Goal: Task Accomplishment & Management: Manage account settings

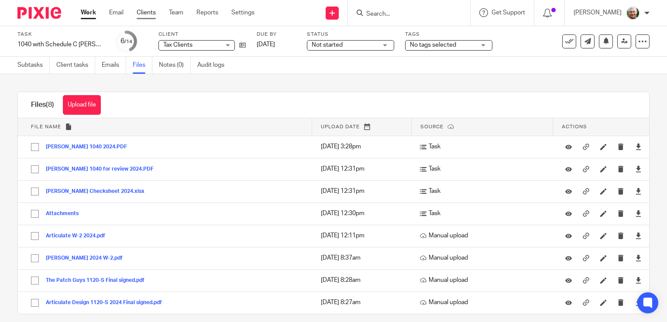
click at [150, 12] on link "Clients" at bounding box center [146, 12] width 19 height 9
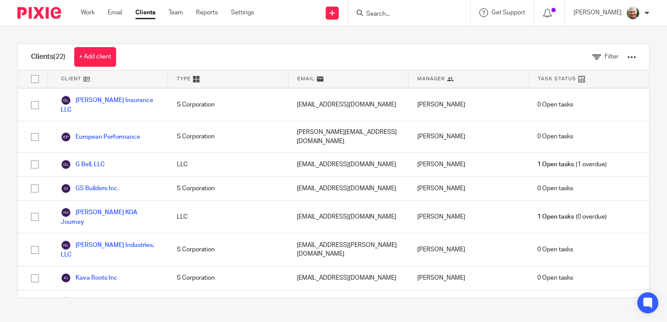
scroll to position [177, 0]
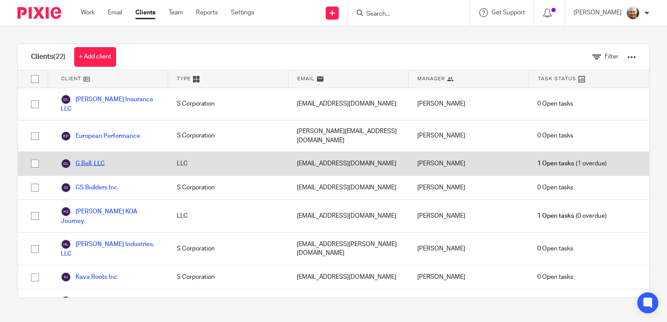
click at [84, 158] on link "G Bell, LLC" at bounding box center [83, 163] width 44 height 10
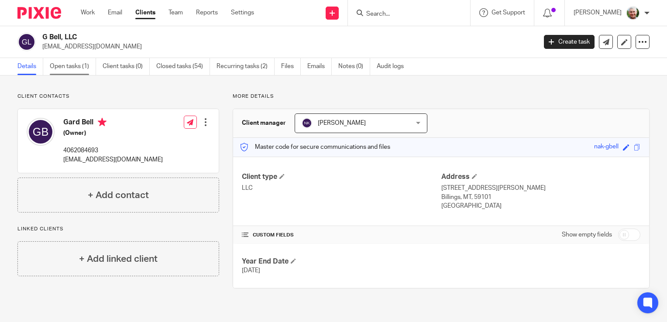
click at [72, 66] on link "Open tasks (1)" at bounding box center [73, 66] width 46 height 17
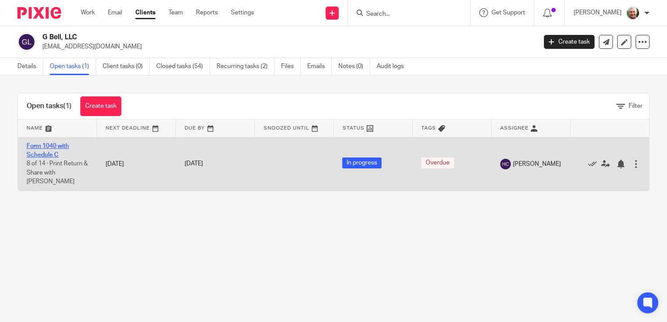
click at [55, 147] on link "Form 1040 with Schedule C" at bounding box center [48, 150] width 42 height 15
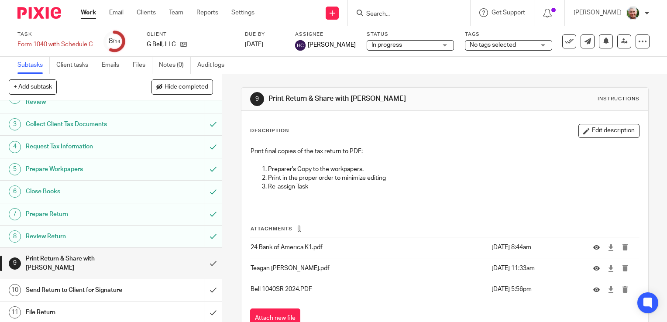
scroll to position [54, 0]
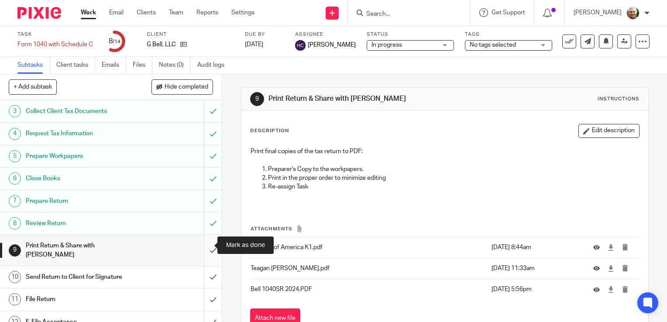
click at [204, 244] on input "submit" at bounding box center [111, 250] width 222 height 31
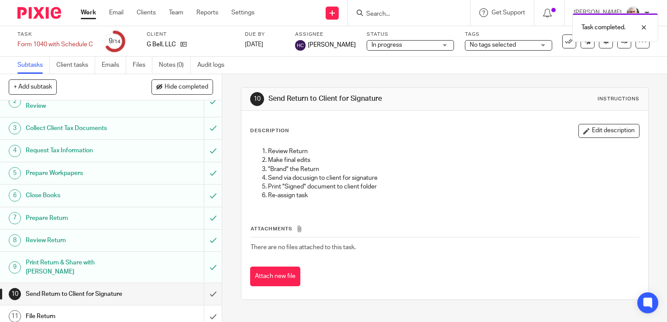
scroll to position [42, 0]
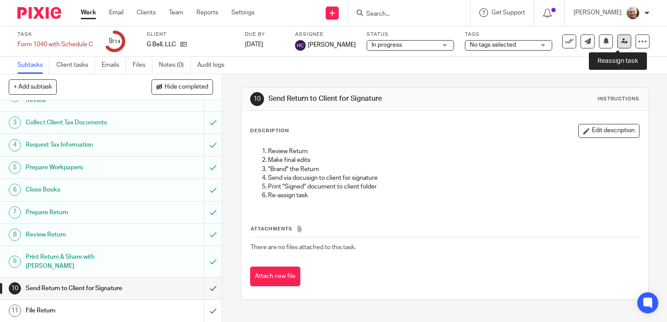
click at [621, 39] on icon at bounding box center [624, 41] width 7 height 7
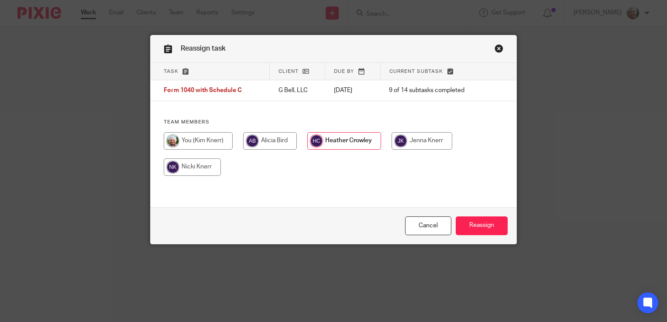
click at [207, 141] on input "radio" at bounding box center [198, 140] width 69 height 17
radio input "true"
click at [476, 224] on input "Reassign" at bounding box center [482, 225] width 52 height 19
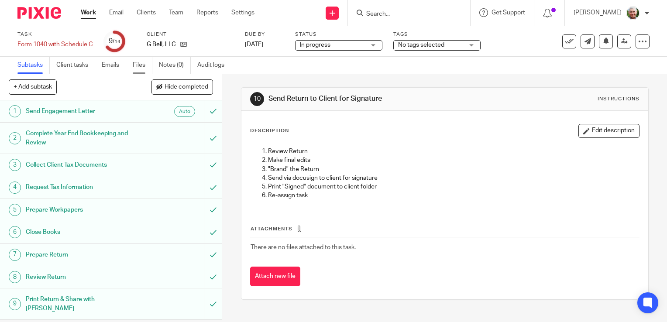
click at [142, 64] on link "Files" at bounding box center [143, 65] width 20 height 17
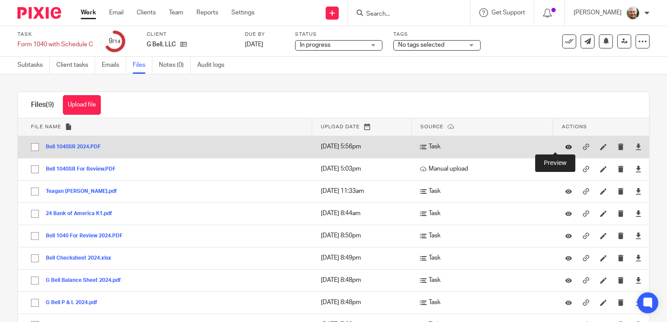
click at [565, 145] on icon at bounding box center [568, 147] width 7 height 7
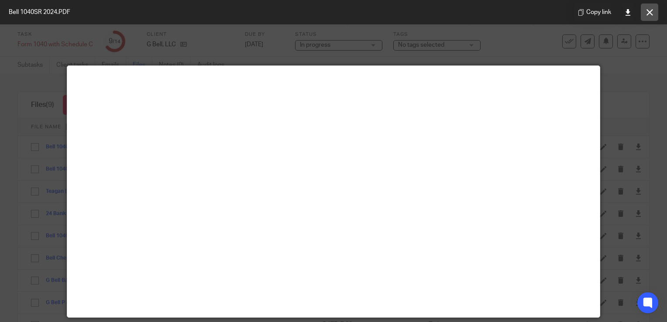
click at [650, 8] on button at bounding box center [649, 11] width 17 height 17
